Goal: Information Seeking & Learning: Learn about a topic

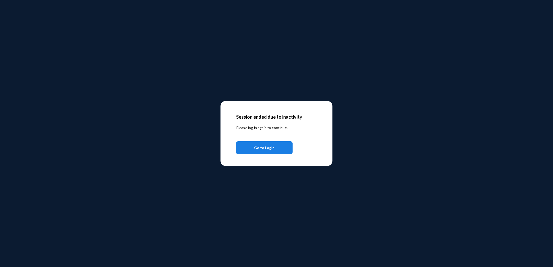
click at [263, 144] on span "Go to Login" at bounding box center [264, 147] width 20 height 9
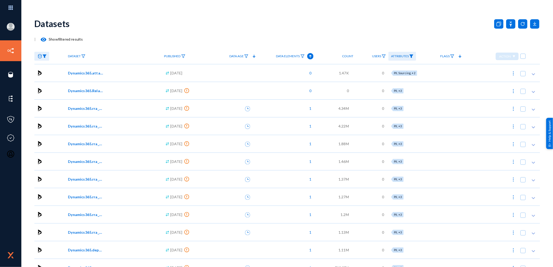
click at [43, 56] on img at bounding box center [44, 56] width 4 height 4
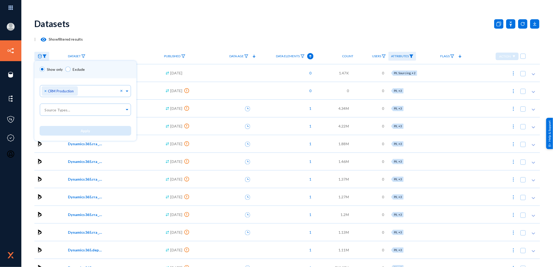
click at [121, 42] on div at bounding box center [276, 133] width 553 height 267
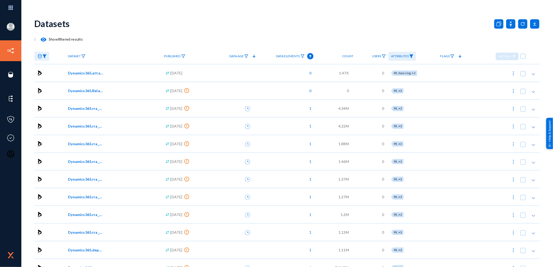
click at [41, 40] on mat-icon "visibility" at bounding box center [43, 39] width 6 height 6
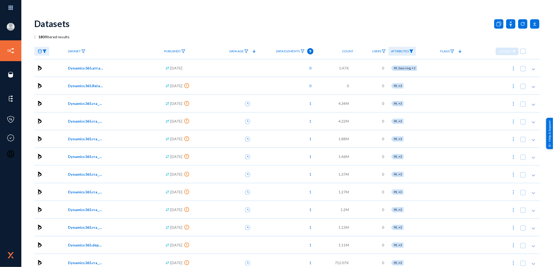
click at [90, 175] on span "Dynamics365.rra_boardexcopnbs" at bounding box center [85, 173] width 35 height 5
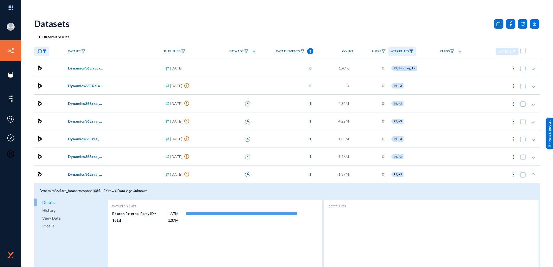
click at [54, 218] on span "View Data" at bounding box center [51, 218] width 18 height 8
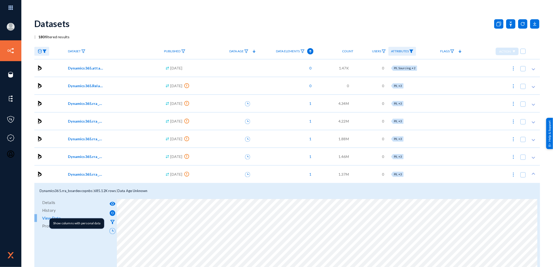
click at [112, 222] on mat-icon "filter_alt" at bounding box center [112, 222] width 6 height 6
click at [113, 204] on mat-icon "visibility" at bounding box center [112, 204] width 6 height 6
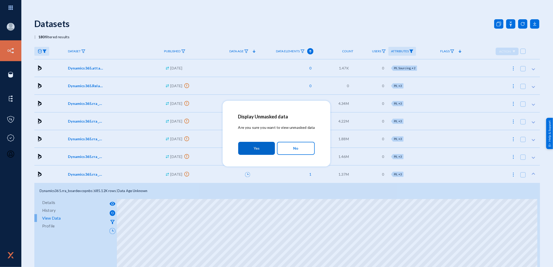
click at [257, 150] on span "Yes" at bounding box center [256, 148] width 6 height 9
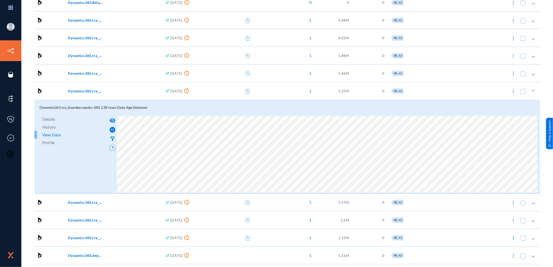
scroll to position [87, 0]
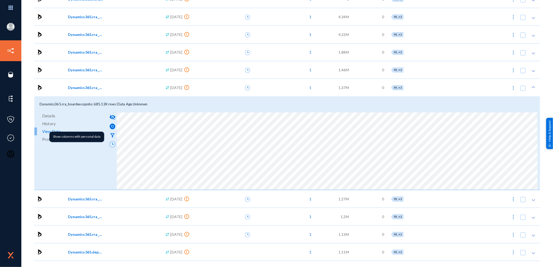
click at [113, 136] on mat-icon "filter_alt" at bounding box center [112, 135] width 6 height 6
click at [112, 136] on mat-icon "filter_alt" at bounding box center [112, 135] width 6 height 6
click at [531, 87] on icon at bounding box center [532, 87] width 5 height 5
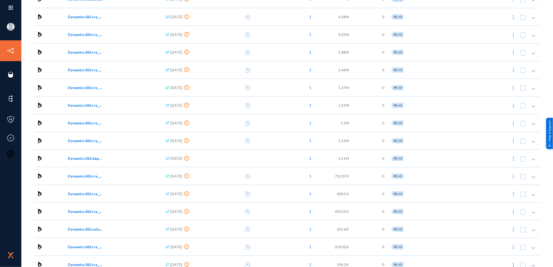
click at [287, 27] on div "1" at bounding box center [286, 34] width 59 height 18
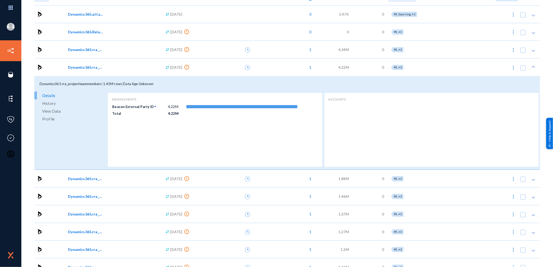
scroll to position [0, 0]
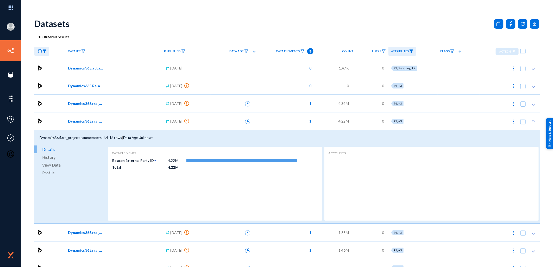
click at [104, 86] on div "Dynamics365.RelationshipDefinitions" at bounding box center [112, 85] width 89 height 5
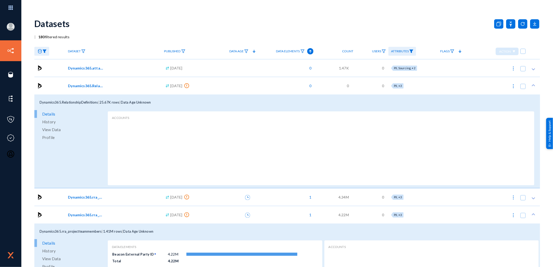
click at [111, 199] on div "Dynamics365.rra_projectcodes" at bounding box center [112, 196] width 89 height 5
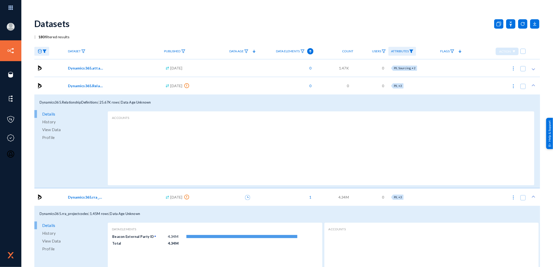
click at [531, 83] on button at bounding box center [533, 86] width 10 height 10
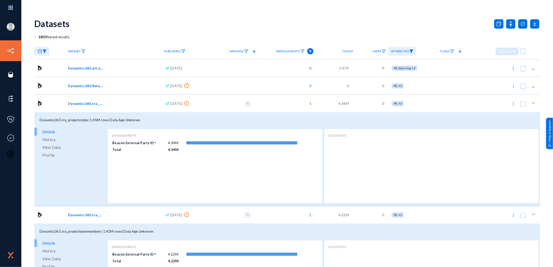
click at [531, 102] on icon at bounding box center [532, 102] width 5 height 5
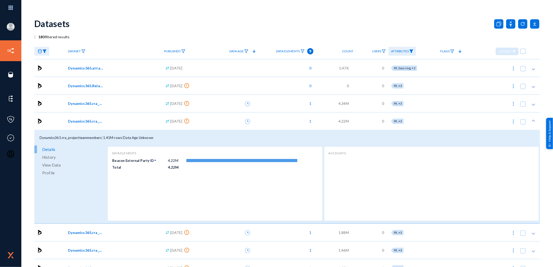
click at [532, 120] on polygon at bounding box center [532, 120] width 3 height 2
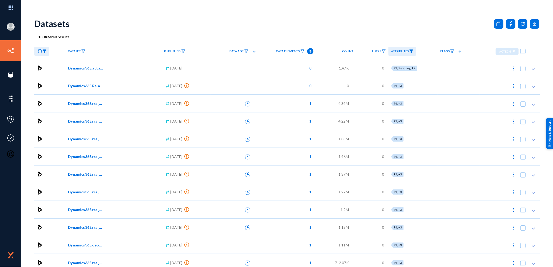
click at [83, 86] on span "Dynamics365.RelationshipDefinitions" at bounding box center [85, 85] width 35 height 5
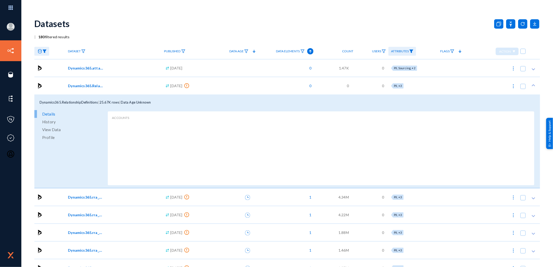
click at [54, 127] on span "View Data" at bounding box center [51, 130] width 18 height 8
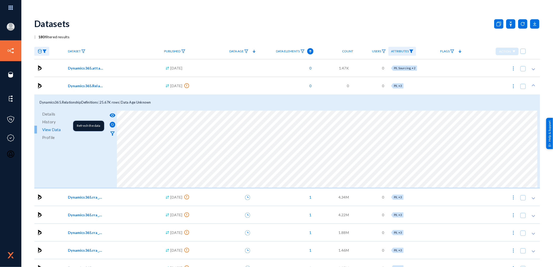
click at [111, 124] on img at bounding box center [113, 124] width 6 height 5
click at [111, 133] on mat-icon "filter_alt" at bounding box center [112, 133] width 6 height 6
drag, startPoint x: 205, startPoint y: 188, endPoint x: 236, endPoint y: 188, distance: 30.7
click at [236, 188] on div "visibility filter_alt" at bounding box center [322, 149] width 433 height 78
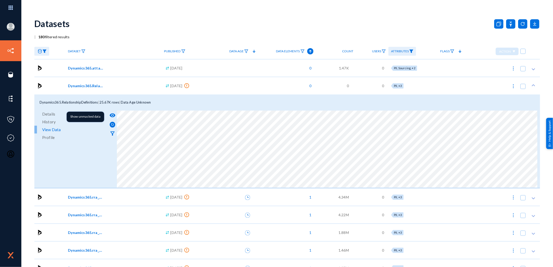
click at [112, 115] on mat-icon "visibility" at bounding box center [112, 115] width 6 height 6
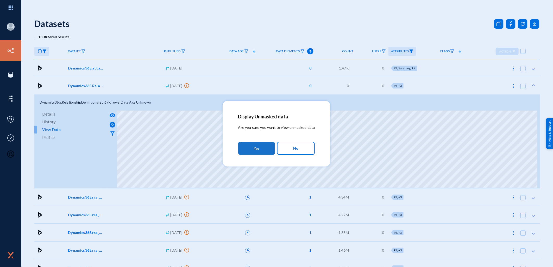
click at [259, 145] on span "Yes" at bounding box center [256, 148] width 6 height 9
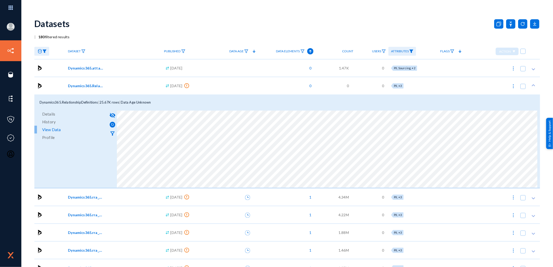
click at [534, 85] on button at bounding box center [533, 86] width 10 height 10
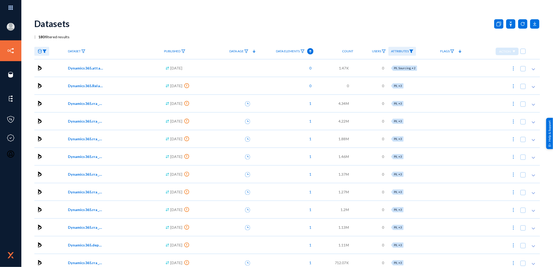
click at [90, 69] on span "Dynamics365.attachments" at bounding box center [85, 67] width 35 height 5
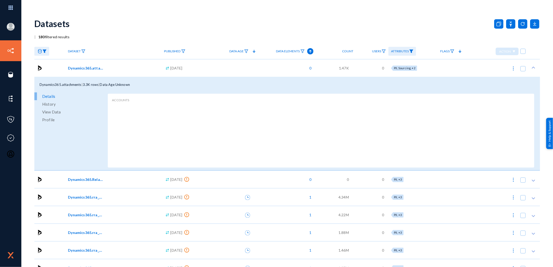
click at [53, 111] on span "View Data" at bounding box center [51, 112] width 18 height 8
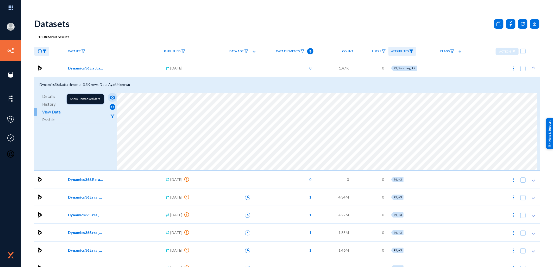
click at [113, 98] on mat-icon "visibility" at bounding box center [112, 97] width 6 height 6
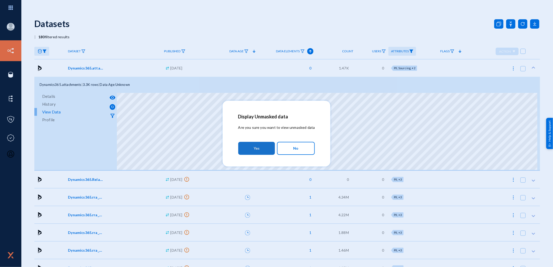
click at [263, 151] on button "Yes" at bounding box center [256, 148] width 37 height 13
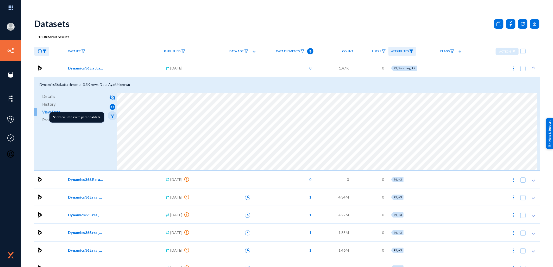
click at [112, 115] on mat-icon "filter_alt" at bounding box center [112, 116] width 6 height 6
click at [112, 113] on mat-icon "filter_alt" at bounding box center [112, 116] width 6 height 6
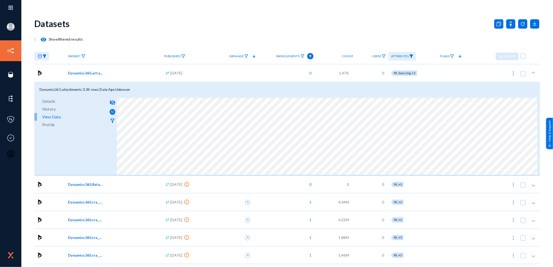
click at [531, 72] on icon at bounding box center [532, 72] width 5 height 5
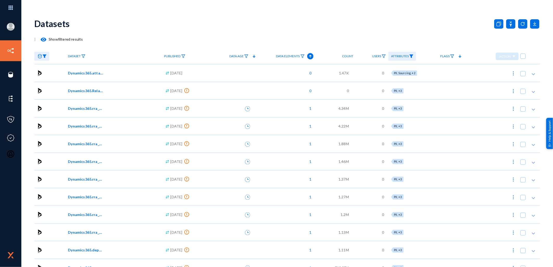
scroll to position [2574, 0]
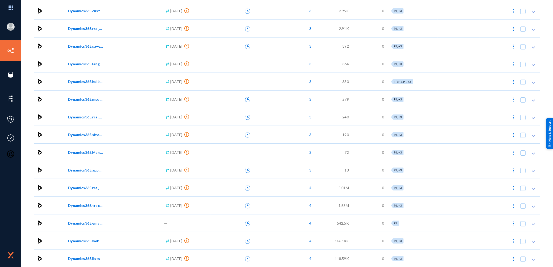
click at [85, 132] on span "Dynamics365.sitemaps" at bounding box center [85, 134] width 35 height 5
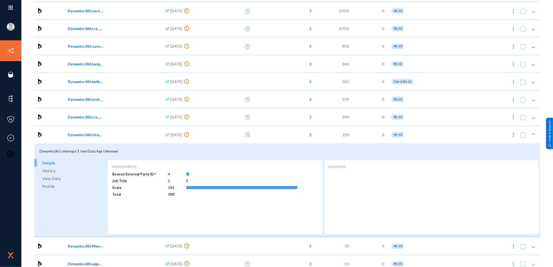
click at [48, 178] on span "View Data" at bounding box center [51, 179] width 18 height 8
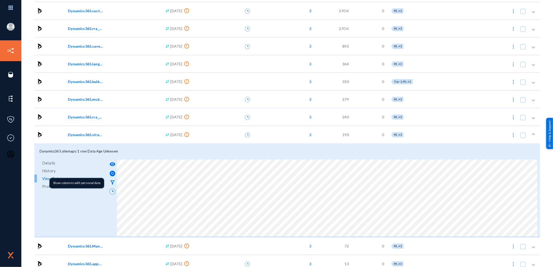
click at [112, 181] on mat-icon "filter_alt" at bounding box center [112, 182] width 6 height 6
click at [112, 165] on mat-icon "visibility" at bounding box center [112, 164] width 6 height 6
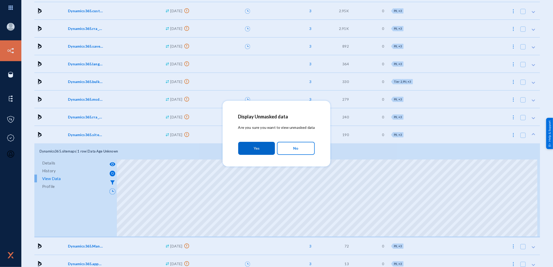
click at [258, 150] on span "Yes" at bounding box center [256, 148] width 6 height 9
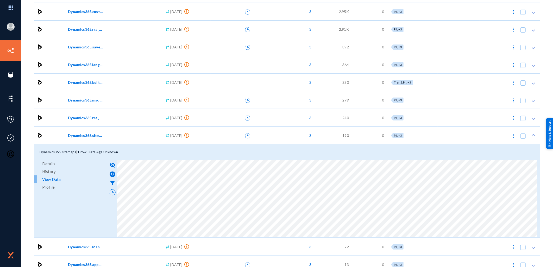
scroll to position [2603, 0]
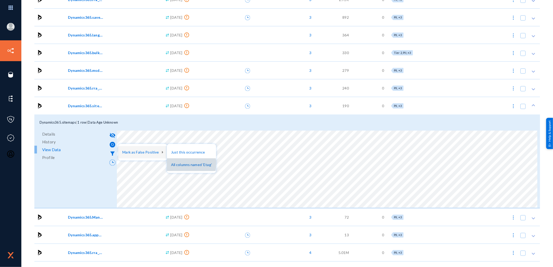
click at [190, 164] on button "All columns named 'Etag'" at bounding box center [191, 164] width 49 height 12
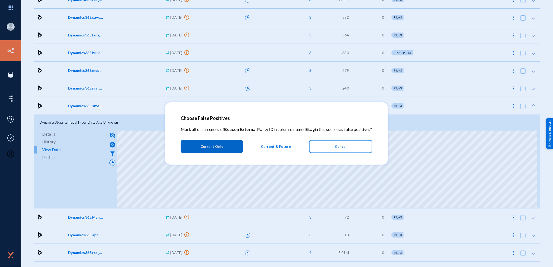
click at [269, 149] on span "Current & Future" at bounding box center [276, 146] width 30 height 9
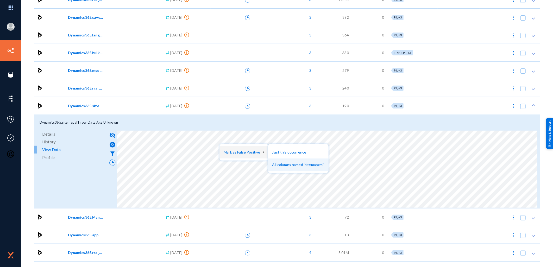
click at [286, 164] on button "All columns named 'sitemapxml'" at bounding box center [298, 164] width 60 height 12
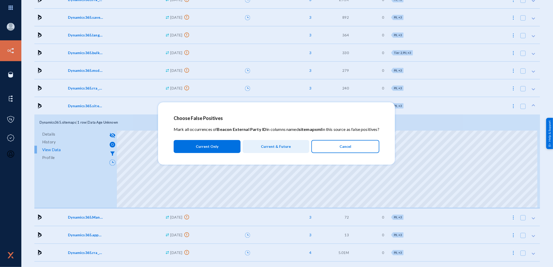
click at [276, 147] on span "Current & Future" at bounding box center [276, 146] width 30 height 9
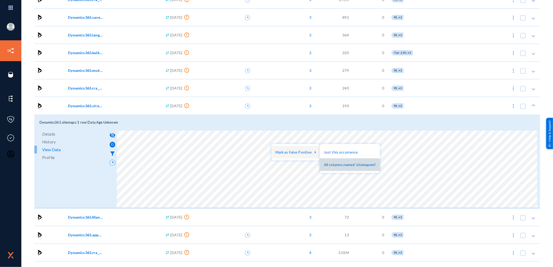
click at [338, 166] on button "All columns named 'sitemapxml'" at bounding box center [349, 164] width 60 height 12
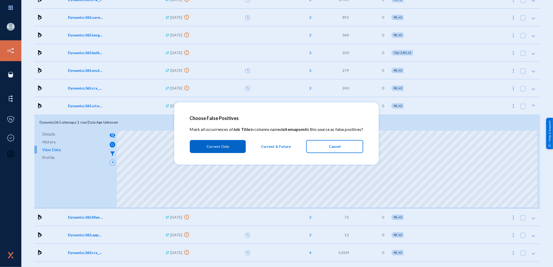
click at [279, 147] on span "Current & Future" at bounding box center [276, 146] width 30 height 9
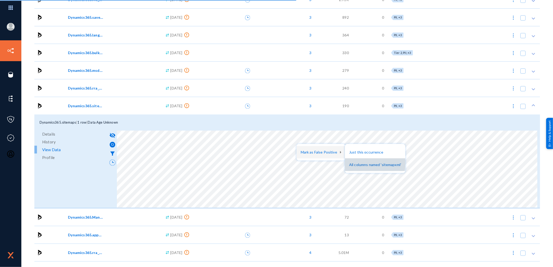
click at [363, 163] on button "All columns named 'sitemapxml'" at bounding box center [375, 164] width 60 height 12
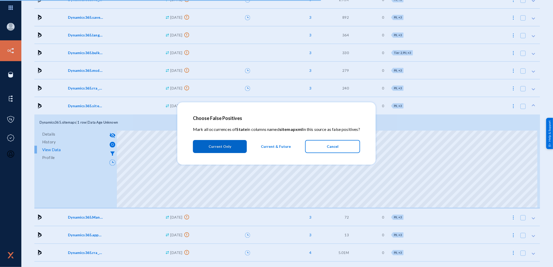
click at [281, 146] on span "Current & Future" at bounding box center [276, 146] width 30 height 9
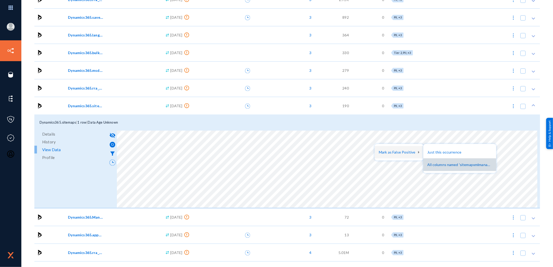
click at [445, 165] on button "All columns named 'sitemapxmlmanaged'" at bounding box center [459, 164] width 73 height 12
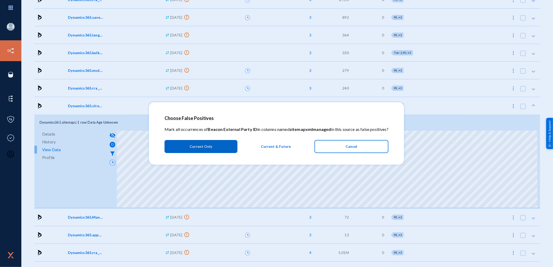
click at [293, 146] on button "Current & Future" at bounding box center [275, 146] width 73 height 13
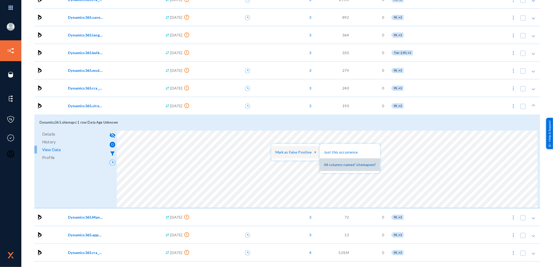
click at [354, 164] on button "All columns named 'sitemapxml'" at bounding box center [349, 164] width 60 height 12
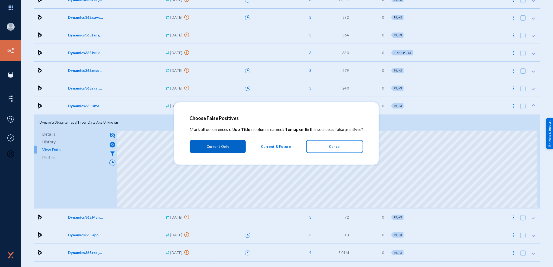
click at [277, 146] on span "Current & Future" at bounding box center [276, 146] width 30 height 9
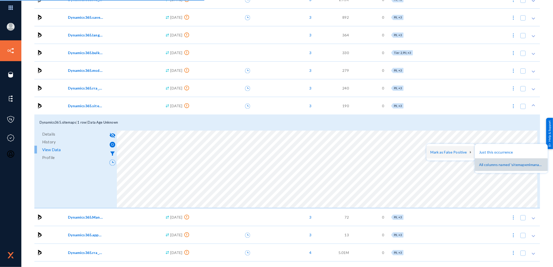
click at [501, 166] on button "All columns named 'sitemapxmlmanaged'" at bounding box center [510, 164] width 73 height 12
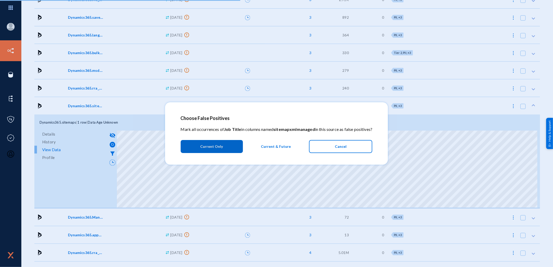
click at [280, 146] on span "Current & Future" at bounding box center [276, 146] width 30 height 9
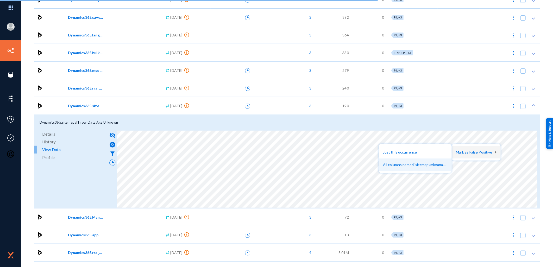
click at [433, 164] on button "All columns named 'sitemapxmlmanaged'" at bounding box center [414, 164] width 73 height 12
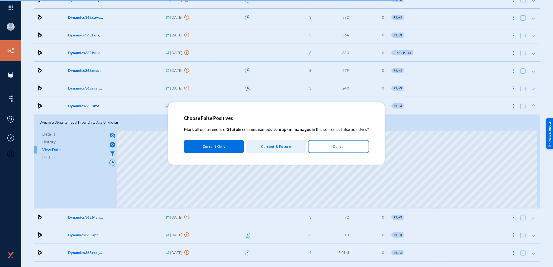
click at [280, 148] on span "Current & Future" at bounding box center [276, 146] width 30 height 9
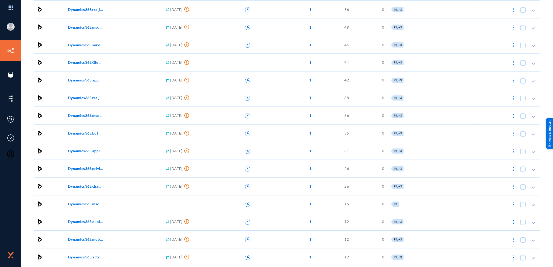
drag, startPoint x: 361, startPoint y: 185, endPoint x: 362, endPoint y: 182, distance: 3.0
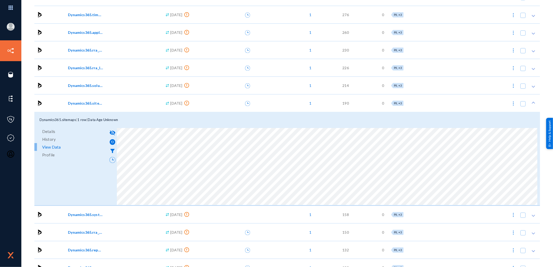
scroll to position [1338, 0]
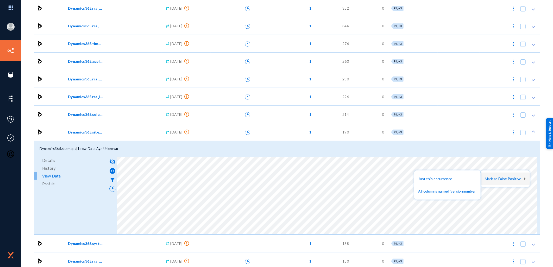
click at [339, 177] on div at bounding box center [276, 133] width 553 height 267
click at [453, 195] on button "All columns named 'versionnumber'" at bounding box center [447, 191] width 67 height 12
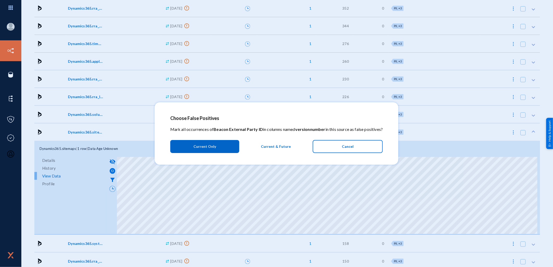
click at [285, 145] on span "Current & Future" at bounding box center [276, 146] width 30 height 9
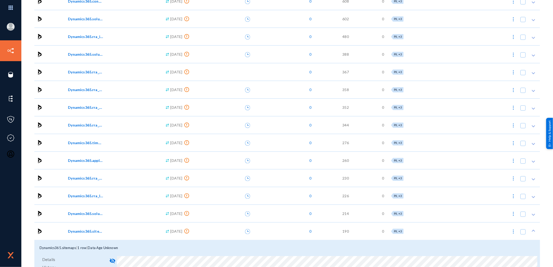
scroll to position [1136, 0]
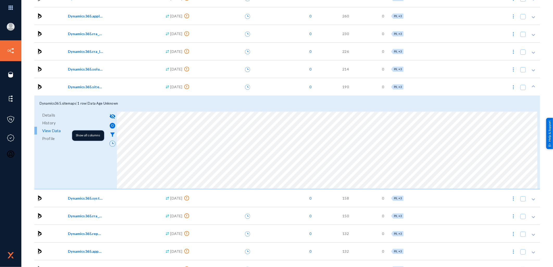
click at [112, 133] on mat-icon "filter_alt" at bounding box center [112, 134] width 6 height 6
click at [531, 86] on icon at bounding box center [532, 86] width 5 height 5
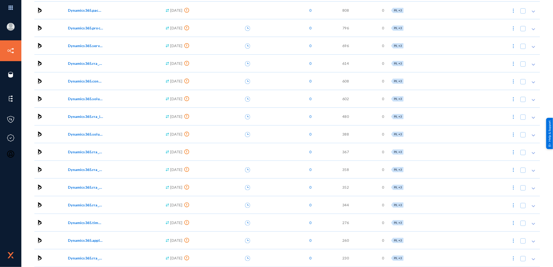
scroll to position [1531, 0]
click at [78, 134] on span "Dynamics365.attributeimageconfigs" at bounding box center [85, 134] width 35 height 5
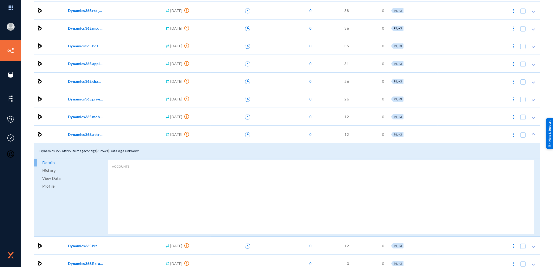
click at [50, 177] on span "View Data" at bounding box center [51, 178] width 18 height 8
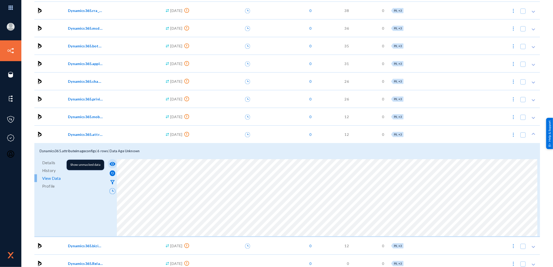
click at [113, 164] on mat-icon "visibility" at bounding box center [112, 164] width 6 height 6
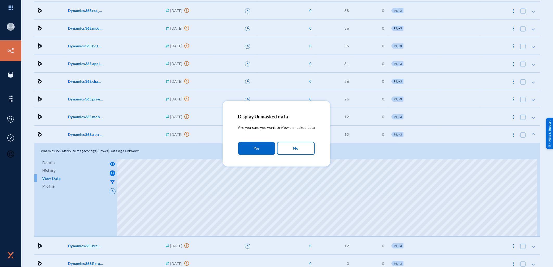
click at [262, 146] on button "Yes" at bounding box center [256, 148] width 37 height 13
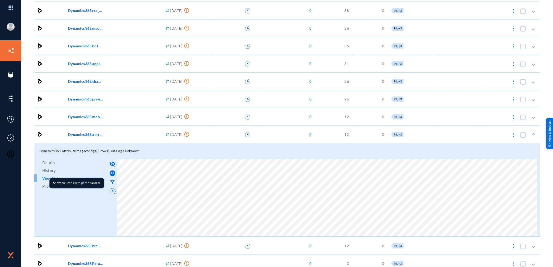
click at [113, 181] on mat-icon "filter_alt" at bounding box center [112, 182] width 6 height 6
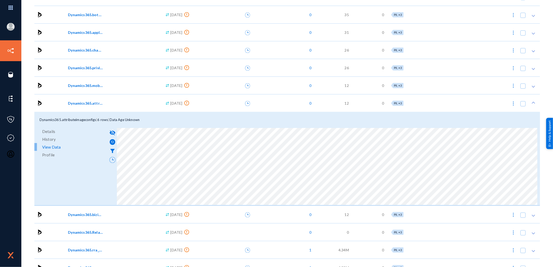
scroll to position [1559, 0]
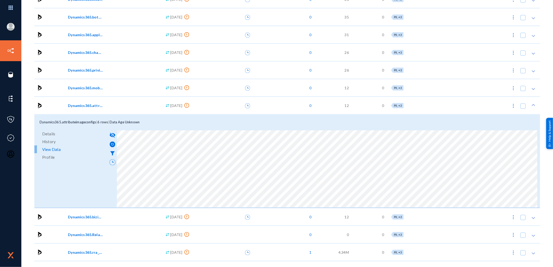
click at [92, 90] on span "Dynamics365.mobileofflineprofileitemassociations" at bounding box center [85, 87] width 35 height 5
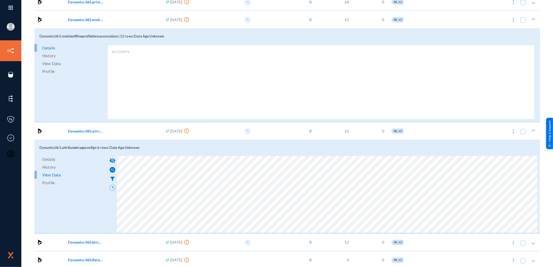
scroll to position [1566, 0]
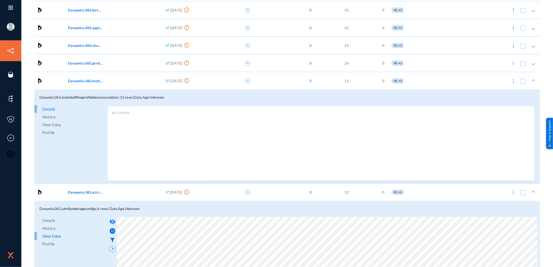
click at [52, 124] on span "View Data" at bounding box center [51, 125] width 18 height 8
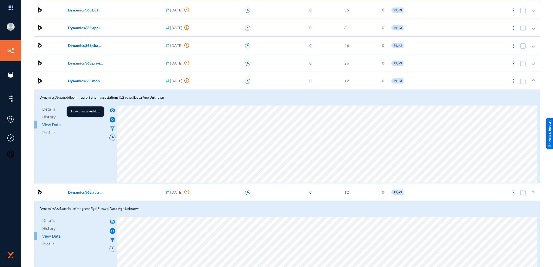
click at [115, 109] on mat-icon "visibility" at bounding box center [112, 110] width 6 height 6
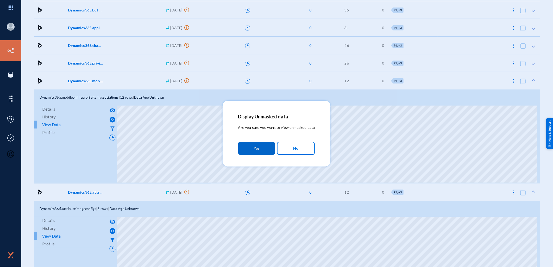
click at [250, 147] on button "Yes" at bounding box center [256, 148] width 37 height 13
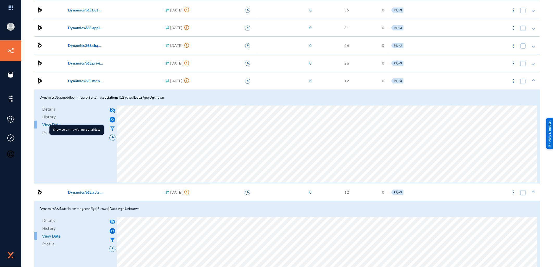
click at [112, 128] on mat-icon "filter_alt" at bounding box center [112, 128] width 6 height 6
click at [142, 128] on button "Unmark False Positive" at bounding box center [140, 127] width 45 height 12
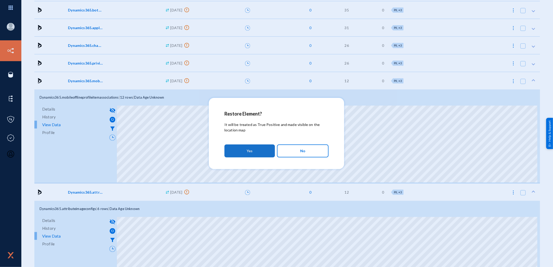
click at [263, 152] on button "Yes" at bounding box center [249, 150] width 50 height 13
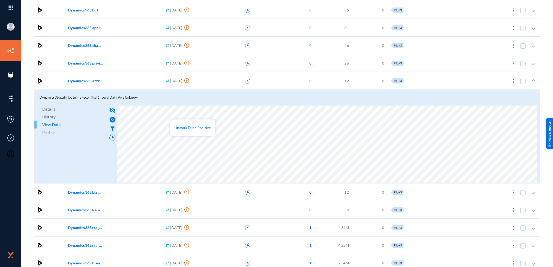
click at [110, 126] on div at bounding box center [276, 133] width 553 height 267
click at [112, 127] on mat-icon "filter_alt" at bounding box center [112, 128] width 6 height 6
click at [195, 128] on button "Unmark False Positive" at bounding box center [192, 127] width 45 height 12
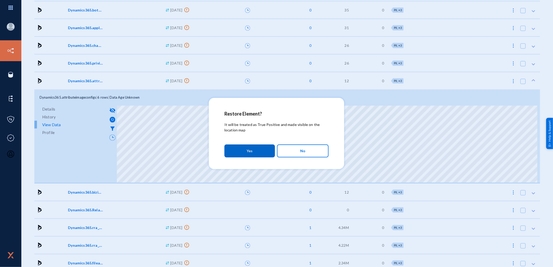
click at [249, 150] on span "Yes" at bounding box center [250, 150] width 6 height 9
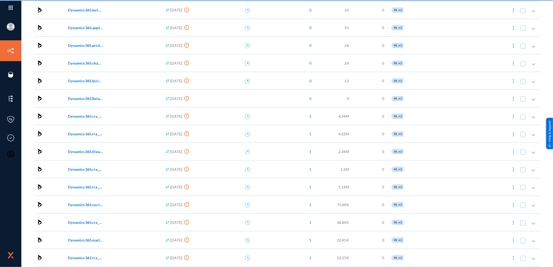
scroll to position [2150, 0]
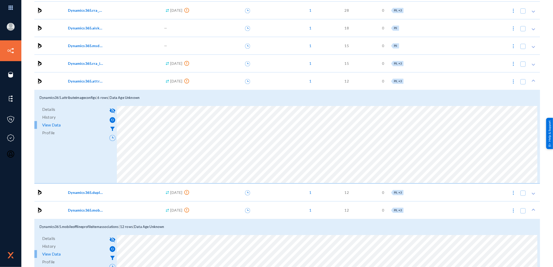
click at [534, 79] on icon at bounding box center [532, 80] width 5 height 5
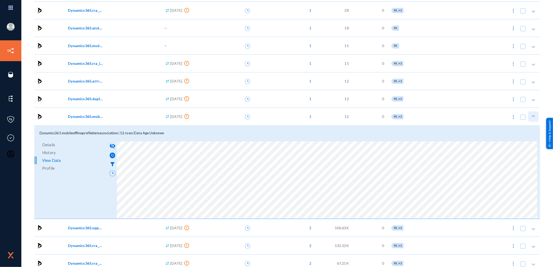
click at [532, 115] on polygon at bounding box center [532, 116] width 3 height 2
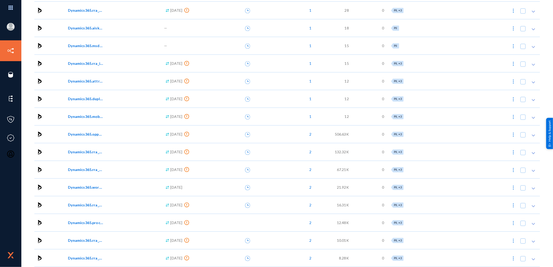
click at [94, 101] on div "Dynamics365.duplicaterules" at bounding box center [113, 99] width 96 height 18
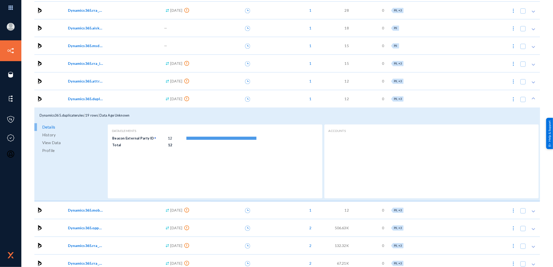
click at [52, 142] on span "View Data" at bounding box center [51, 143] width 18 height 8
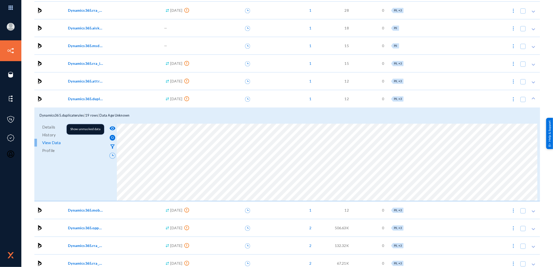
click at [113, 127] on mat-icon "visibility" at bounding box center [112, 128] width 6 height 6
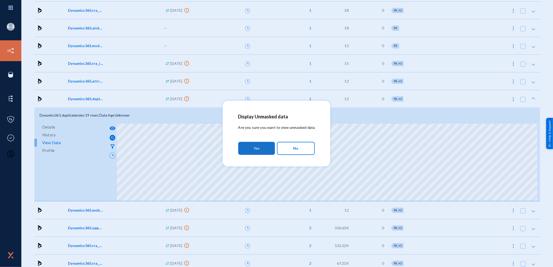
click at [251, 147] on button "Yes" at bounding box center [256, 148] width 37 height 13
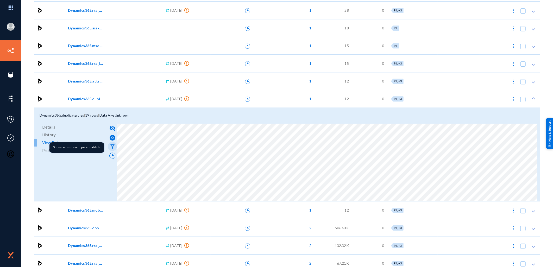
click at [111, 145] on mat-icon "filter_alt" at bounding box center [112, 146] width 6 height 6
click at [113, 145] on mat-icon "filter_alt" at bounding box center [112, 146] width 6 height 6
click at [534, 98] on icon at bounding box center [532, 98] width 5 height 5
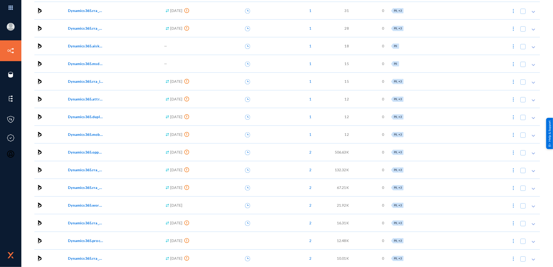
scroll to position [1513, 0]
click at [105, 132] on div "Dynamics365.bizible2_bizible_histories" at bounding box center [112, 134] width 89 height 5
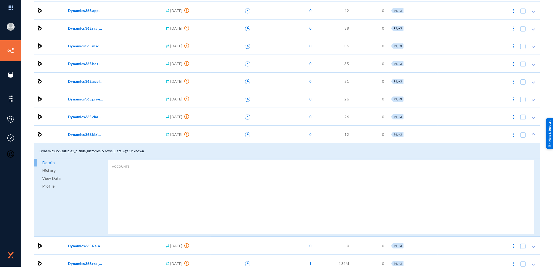
click at [53, 178] on span "View Data" at bounding box center [51, 178] width 18 height 8
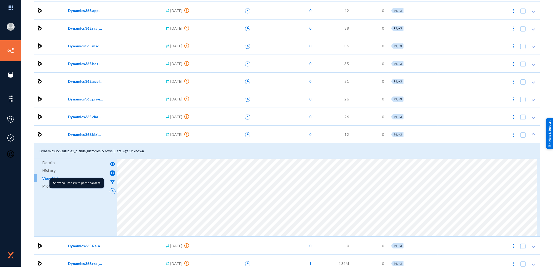
click at [113, 181] on mat-icon "filter_alt" at bounding box center [112, 182] width 6 height 6
click at [113, 182] on mat-icon "filter_alt" at bounding box center [112, 182] width 6 height 6
click at [112, 163] on mat-icon "visibility" at bounding box center [112, 164] width 6 height 6
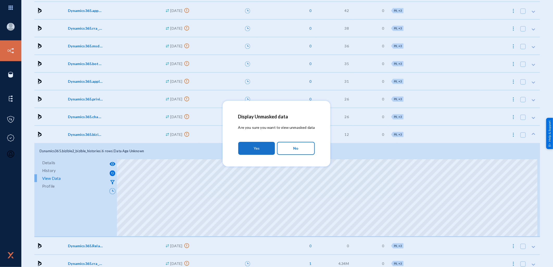
click at [261, 148] on button "Yes" at bounding box center [256, 148] width 37 height 13
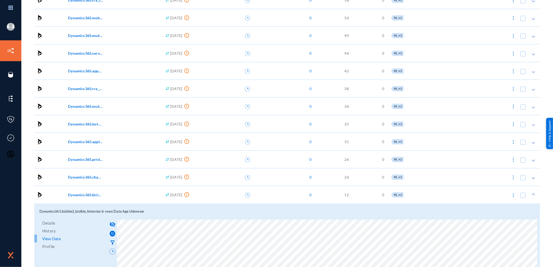
scroll to position [1426, 0]
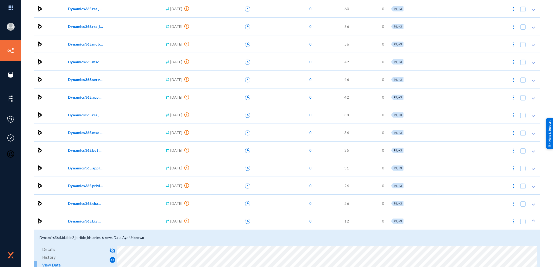
click at [532, 220] on icon at bounding box center [532, 220] width 5 height 5
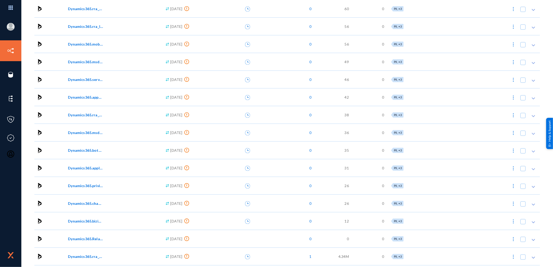
scroll to position [2079, 0]
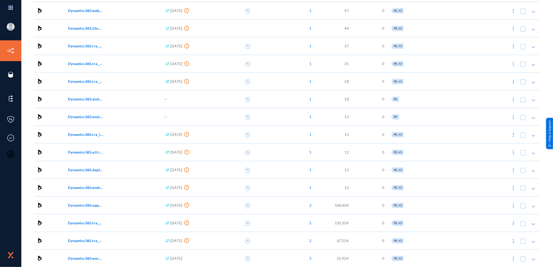
click at [82, 136] on span "Dynamics365.rra_industrysectors" at bounding box center [85, 134] width 35 height 5
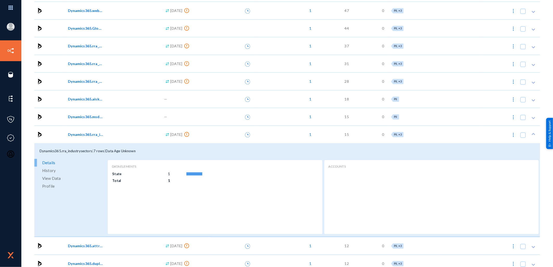
click at [55, 177] on span "View Data" at bounding box center [51, 178] width 18 height 8
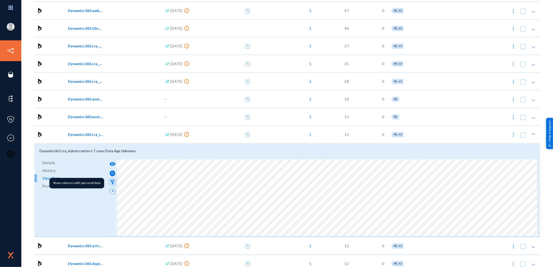
click at [114, 180] on mat-icon "filter_alt" at bounding box center [112, 182] width 6 height 6
click at [112, 163] on mat-icon "visibility" at bounding box center [112, 164] width 6 height 6
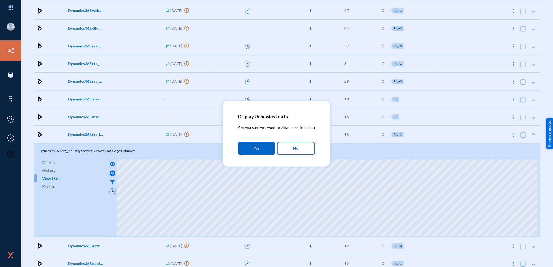
click at [260, 150] on button "Yes" at bounding box center [256, 148] width 37 height 13
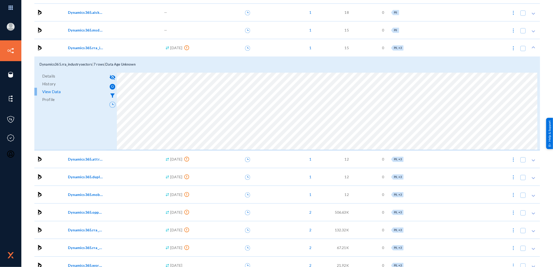
scroll to position [2137, 0]
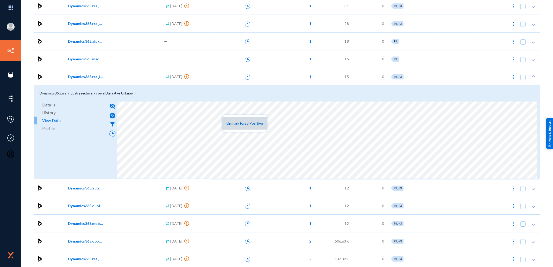
click at [255, 124] on button "Unmark False Positive" at bounding box center [244, 123] width 45 height 12
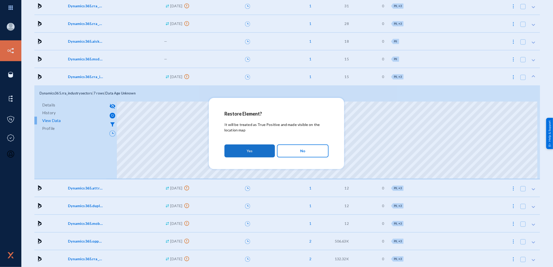
click at [262, 149] on button "Yes" at bounding box center [249, 150] width 50 height 13
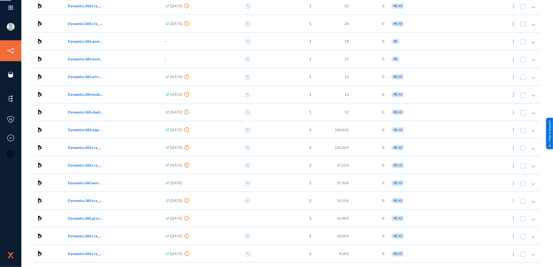
scroll to position [2473, 0]
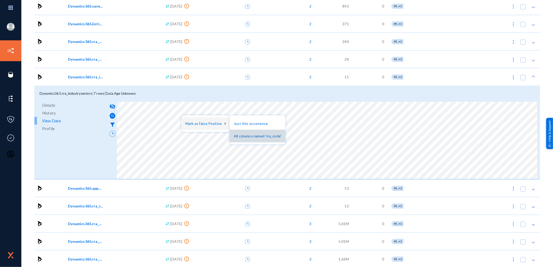
click at [253, 137] on button "All columns named 'rra_code'" at bounding box center [257, 136] width 56 height 12
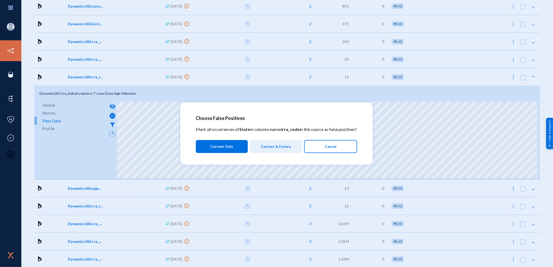
click at [262, 146] on span "Current & Future" at bounding box center [276, 146] width 30 height 9
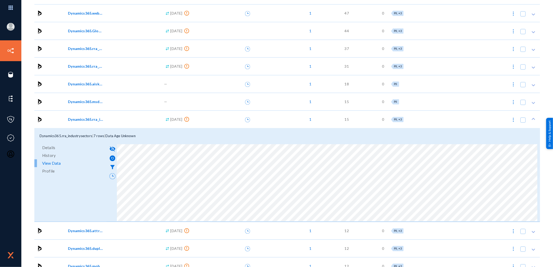
scroll to position [2039, 0]
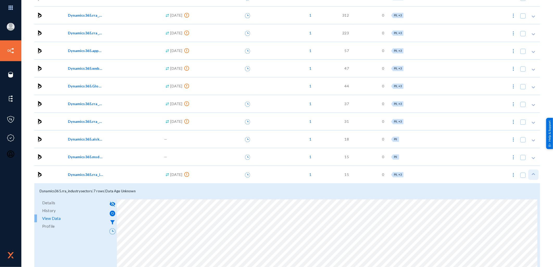
click at [532, 175] on icon at bounding box center [532, 173] width 5 height 5
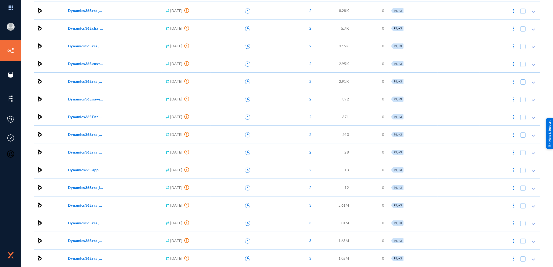
scroll to position [2574, 0]
click at [99, 137] on div "Dynamics365.activitymimeattachments" at bounding box center [113, 135] width 96 height 18
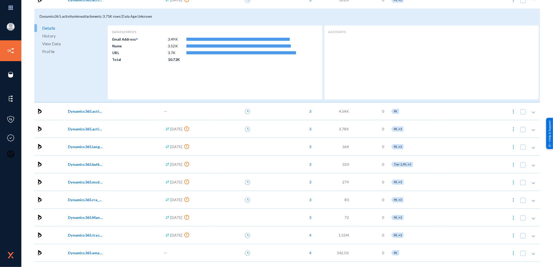
scroll to position [2719, 0]
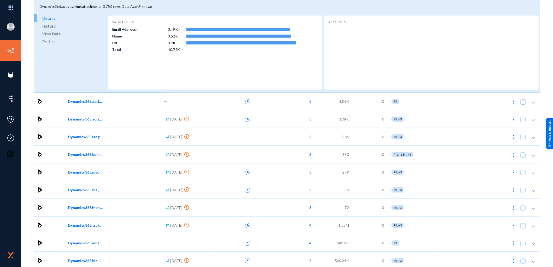
click at [103, 105] on div "Dynamics365.activitypointers" at bounding box center [113, 101] width 96 height 18
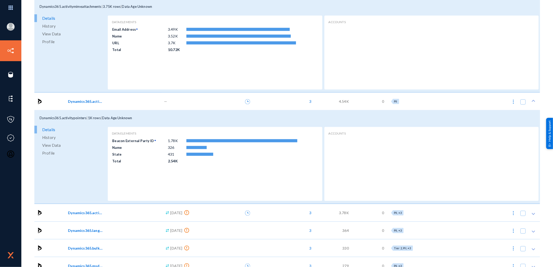
click at [107, 214] on div "Dynamics365.activityparties" at bounding box center [112, 212] width 89 height 5
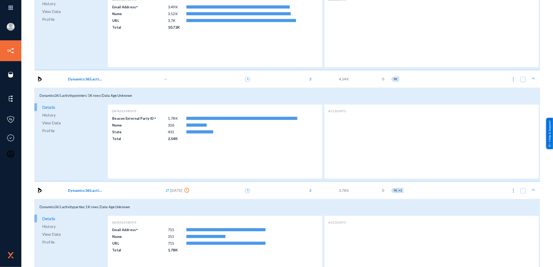
scroll to position [2834, 0]
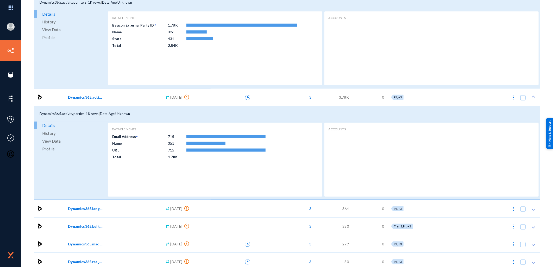
click at [56, 139] on span "View Data" at bounding box center [51, 141] width 18 height 8
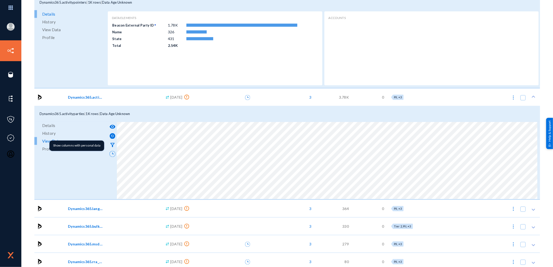
click at [113, 144] on mat-icon "filter_alt" at bounding box center [112, 145] width 6 height 6
click at [111, 127] on mat-icon "visibility" at bounding box center [112, 127] width 6 height 6
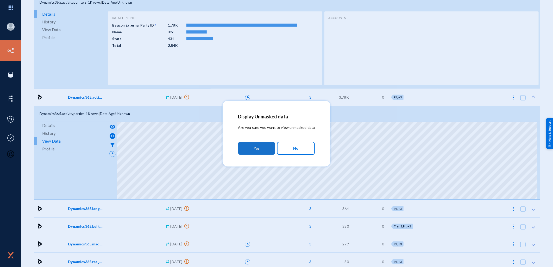
click at [261, 148] on button "Yes" at bounding box center [256, 148] width 37 height 13
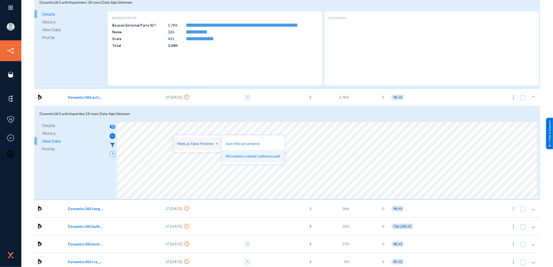
click at [248, 155] on button "All columns named 'addressused'" at bounding box center [252, 156] width 63 height 12
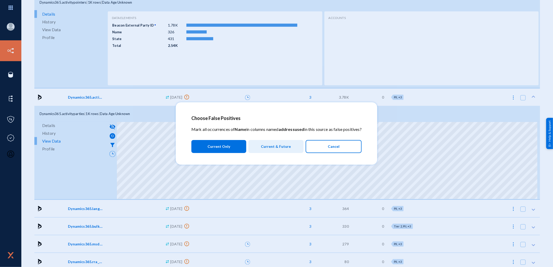
click at [266, 147] on span "Current & Future" at bounding box center [276, 146] width 30 height 9
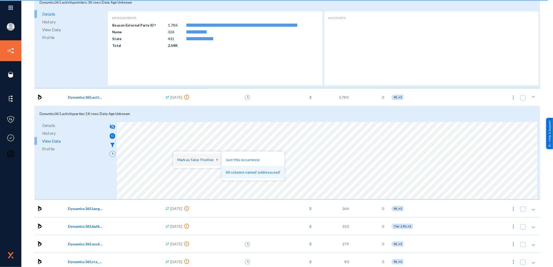
click at [243, 174] on button "All columns named 'addressused'" at bounding box center [252, 172] width 63 height 12
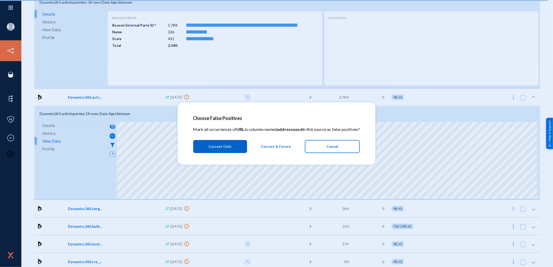
click at [278, 146] on span "Current & Future" at bounding box center [276, 146] width 30 height 9
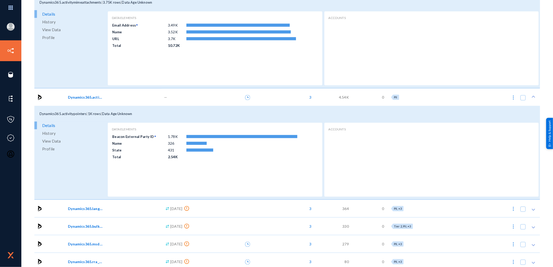
click at [52, 140] on span "View Data" at bounding box center [51, 141] width 18 height 8
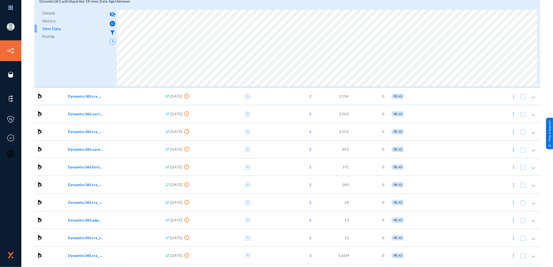
scroll to position [2314, 0]
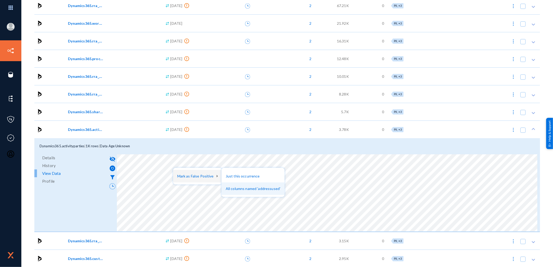
click at [237, 187] on button "All columns named 'addressused'" at bounding box center [252, 188] width 63 height 12
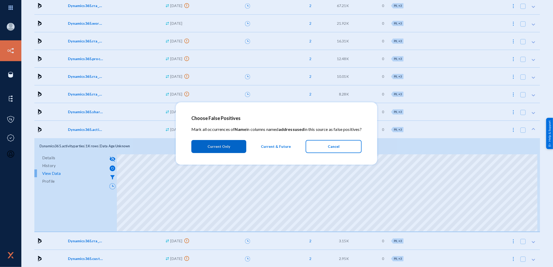
click at [274, 149] on span "Current & Future" at bounding box center [276, 146] width 30 height 9
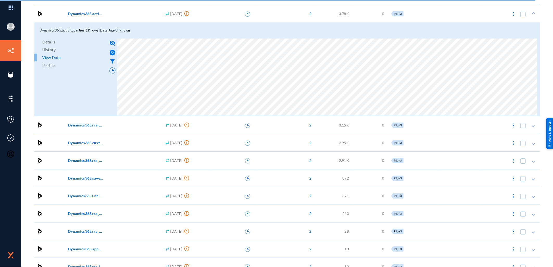
scroll to position [2285, 0]
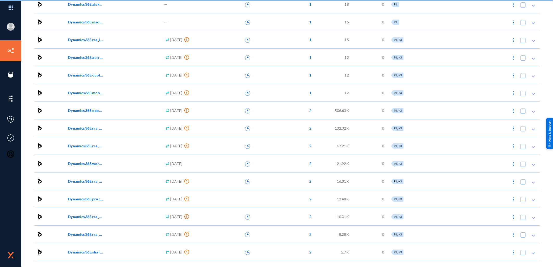
click at [111, 204] on div "Dynamics365.processstages" at bounding box center [113, 199] width 96 height 18
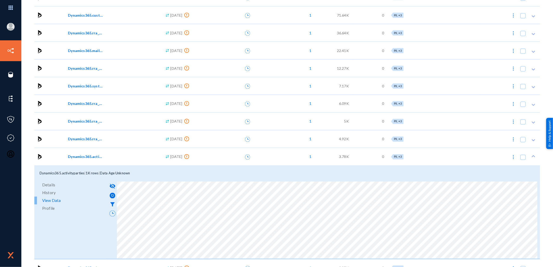
scroll to position [1845, 0]
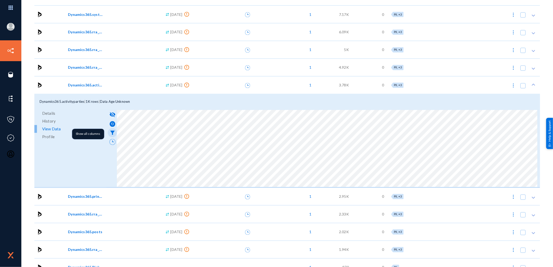
click at [111, 133] on mat-icon "filter_alt" at bounding box center [112, 133] width 6 height 6
click at [511, 133] on button "Unmark False Positive" at bounding box center [506, 132] width 45 height 12
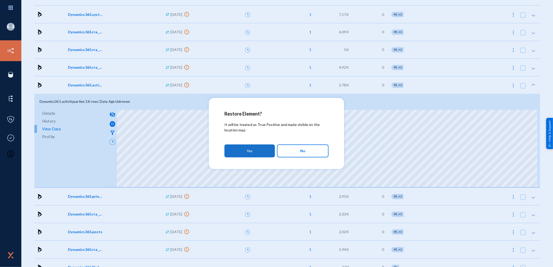
click at [250, 151] on span "Yes" at bounding box center [250, 150] width 6 height 9
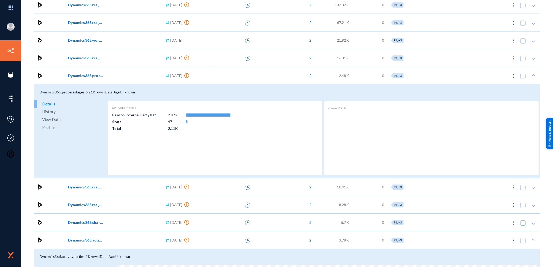
scroll to position [2254, 0]
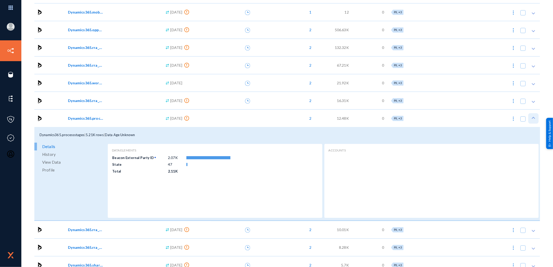
click at [531, 117] on icon at bounding box center [532, 117] width 5 height 5
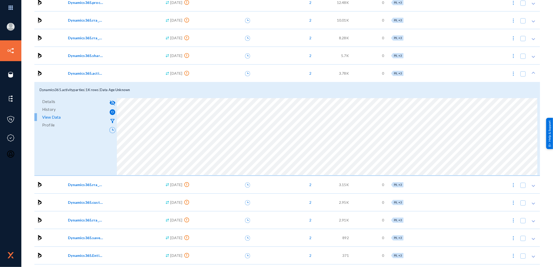
scroll to position [2312, 0]
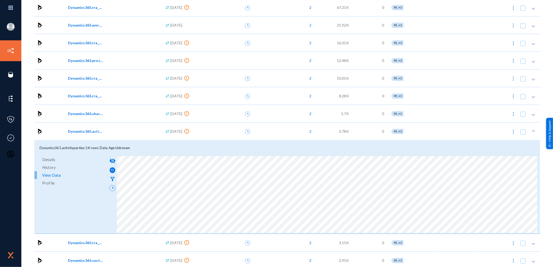
click at [532, 128] on button at bounding box center [533, 131] width 10 height 10
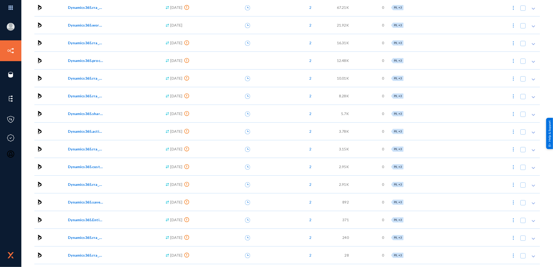
click at [110, 165] on div "Dynamics365.customcontrols" at bounding box center [112, 166] width 89 height 5
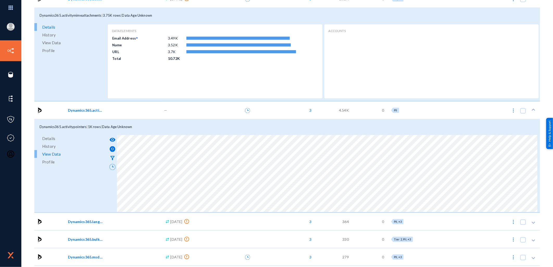
scroll to position [2775, 0]
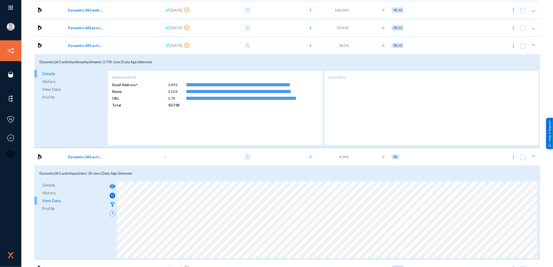
click at [531, 156] on icon at bounding box center [532, 156] width 5 height 5
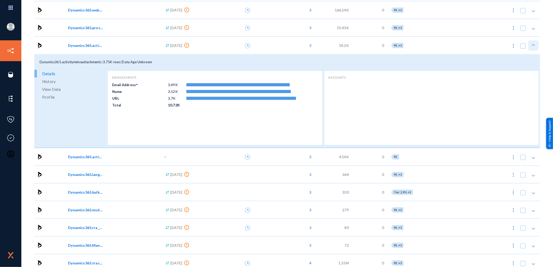
click at [531, 44] on icon at bounding box center [532, 44] width 5 height 5
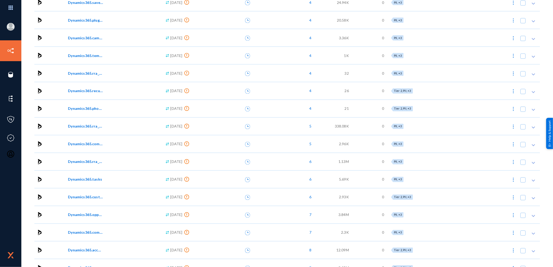
scroll to position [3074, 0]
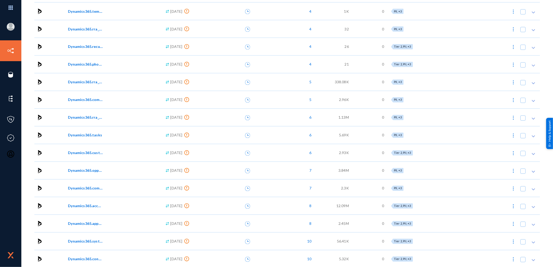
click at [106, 153] on div "Dynamics365.customeraddresses" at bounding box center [112, 152] width 89 height 5
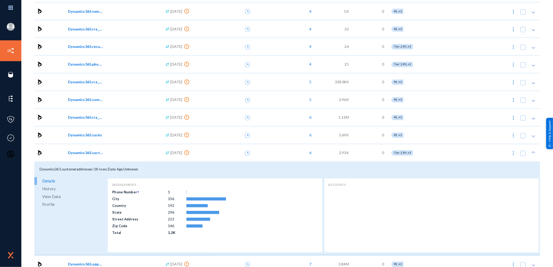
click at [55, 194] on span "View Data" at bounding box center [51, 197] width 18 height 8
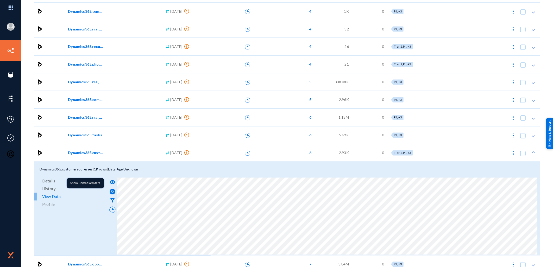
click at [113, 181] on mat-icon "visibility" at bounding box center [112, 182] width 6 height 6
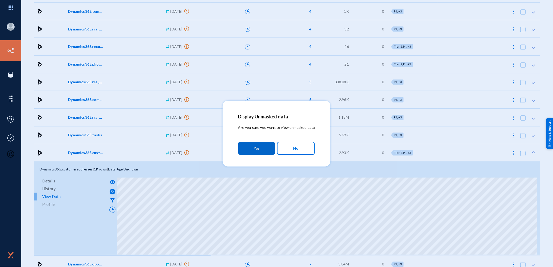
click at [255, 149] on span "Yes" at bounding box center [256, 148] width 6 height 9
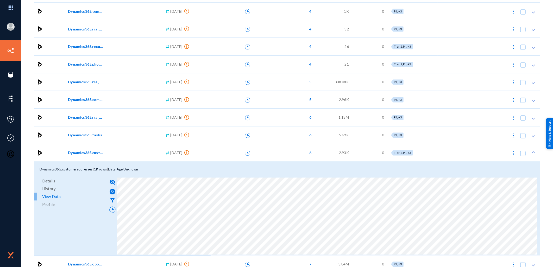
click at [0, 253] on html "[PERSON_NAME][EMAIL_ADDRESS][PERSON_NAME][DOMAIN_NAME] [PERSON_NAME] Log out Di…" at bounding box center [276, 133] width 553 height 267
click at [113, 199] on mat-icon "filter_alt" at bounding box center [112, 200] width 6 height 6
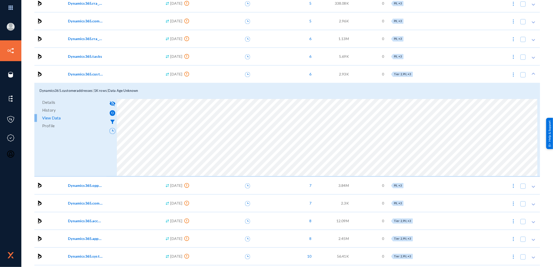
scroll to position [3161, 0]
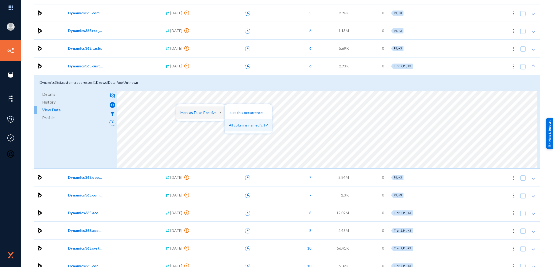
click at [245, 125] on button "All columns named 'city'" at bounding box center [247, 125] width 47 height 12
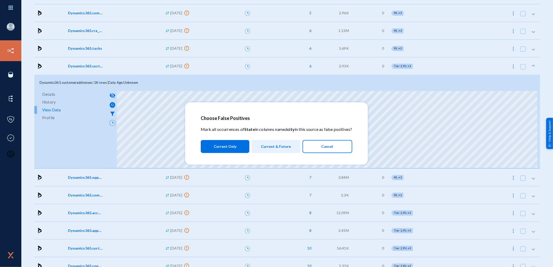
click at [269, 144] on span "Current & Future" at bounding box center [276, 146] width 30 height 9
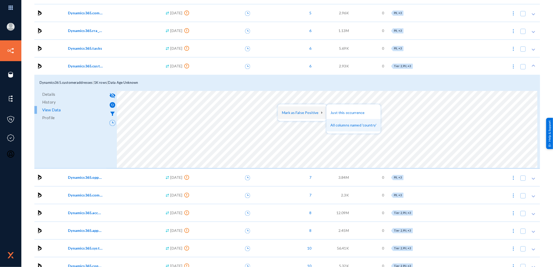
click at [341, 126] on button "All columns named 'country'" at bounding box center [353, 125] width 54 height 12
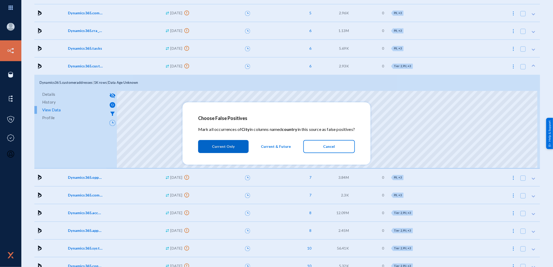
click at [276, 147] on span "Current & Future" at bounding box center [276, 146] width 30 height 9
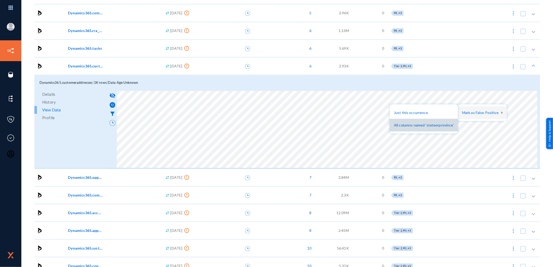
click at [441, 124] on button "All columns named 'stateorprovince'" at bounding box center [423, 125] width 68 height 12
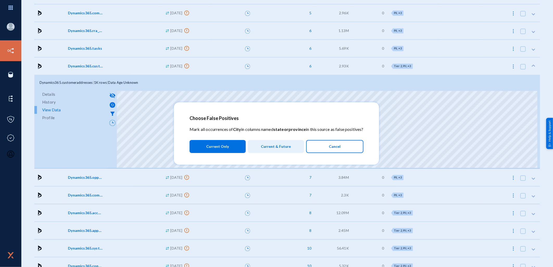
click at [284, 146] on span "Current & Future" at bounding box center [276, 146] width 30 height 9
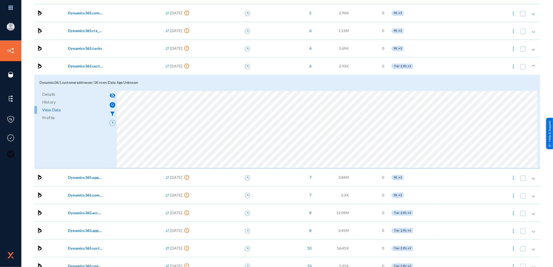
drag, startPoint x: 468, startPoint y: 167, endPoint x: 421, endPoint y: 169, distance: 46.9
click at [113, 113] on mat-icon "filter_alt" at bounding box center [112, 114] width 6 height 6
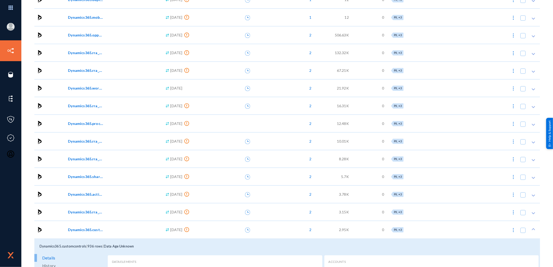
scroll to position [2236, 0]
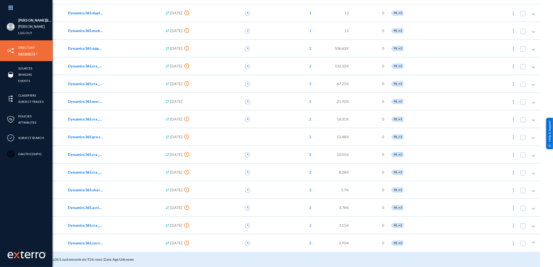
click at [29, 52] on link "Datasets" at bounding box center [26, 54] width 17 height 6
click at [29, 53] on link "Datasets" at bounding box center [26, 54] width 17 height 6
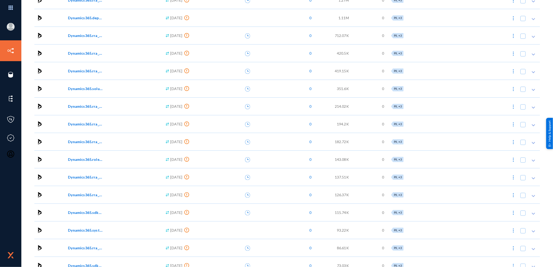
scroll to position [0, 0]
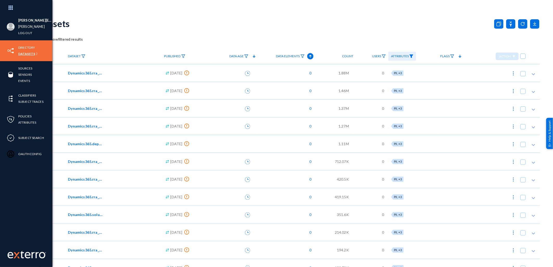
click at [27, 54] on link "Datasets" at bounding box center [26, 54] width 17 height 6
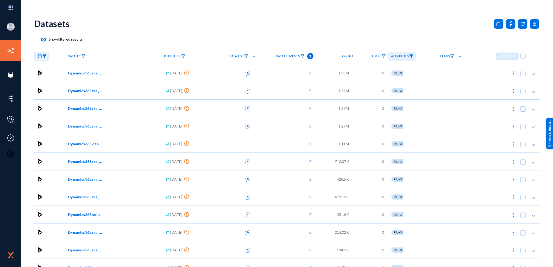
click at [43, 57] on img at bounding box center [44, 56] width 4 height 4
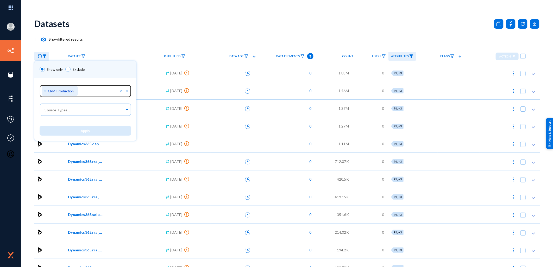
click at [45, 91] on span "×" at bounding box center [46, 90] width 4 height 5
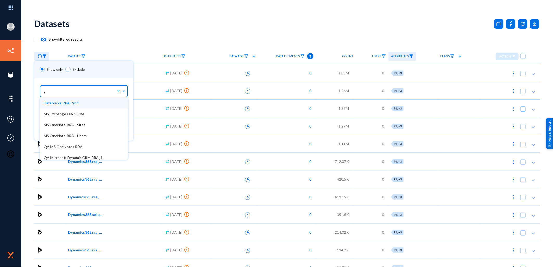
type input "sa"
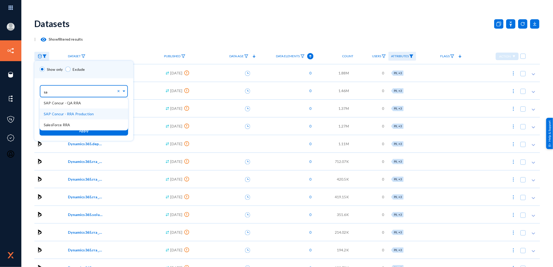
click at [66, 114] on span "SAP Concur - RRA Production" at bounding box center [69, 114] width 50 height 4
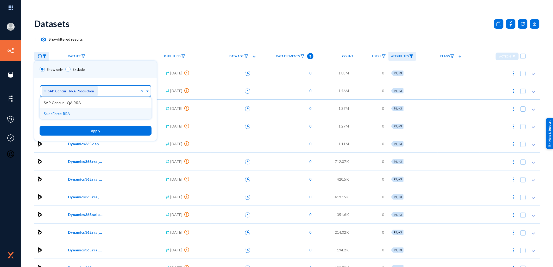
click at [87, 129] on button "Apply" at bounding box center [96, 131] width 112 height 10
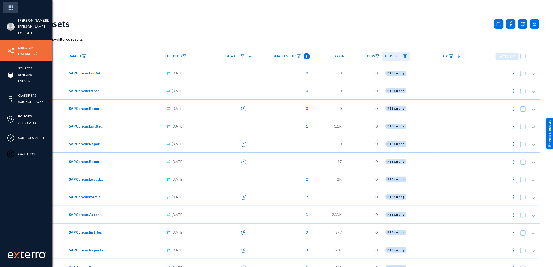
click at [11, 7] on img at bounding box center [11, 7] width 16 height 11
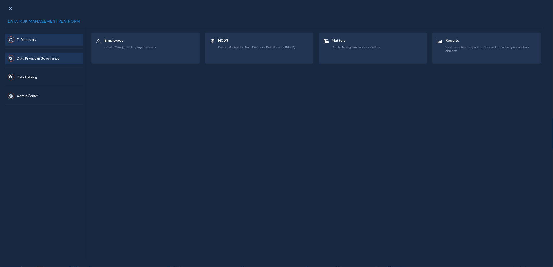
click at [33, 58] on span "Data Privacy & Governance" at bounding box center [38, 58] width 42 height 4
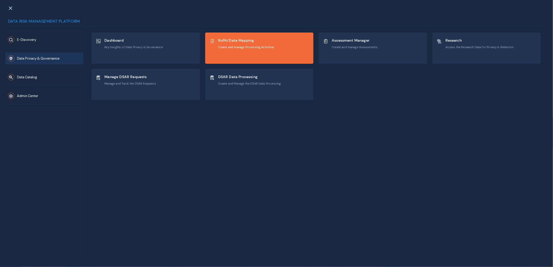
click at [223, 50] on div "RoPA/Data Mapping Create and manage Processing Activities" at bounding box center [246, 44] width 56 height 14
